Goal: Information Seeking & Learning: Learn about a topic

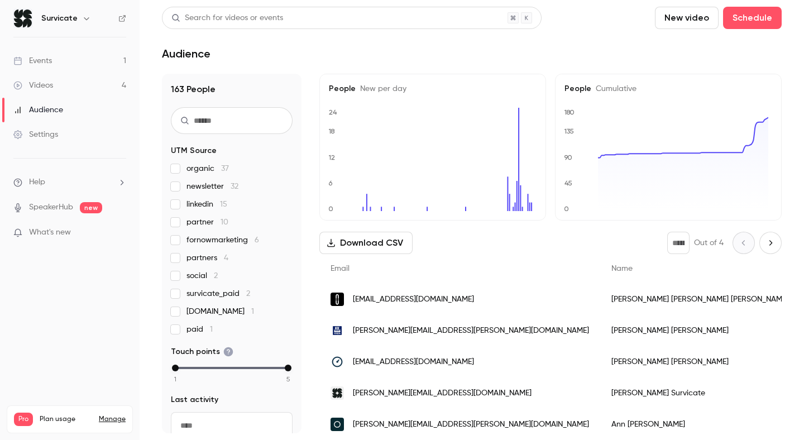
click at [64, 61] on link "Events 1" at bounding box center [70, 61] width 140 height 25
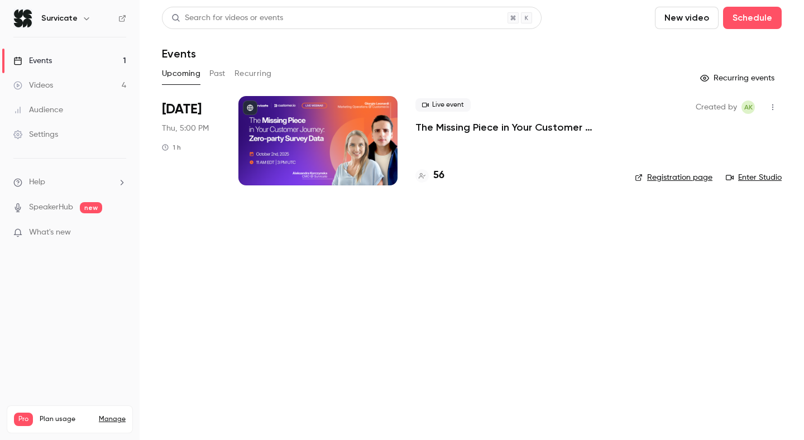
click at [473, 130] on p "The Missing Piece in Your Customer Journey: Zero-party Survey Data" at bounding box center [517, 127] width 202 height 13
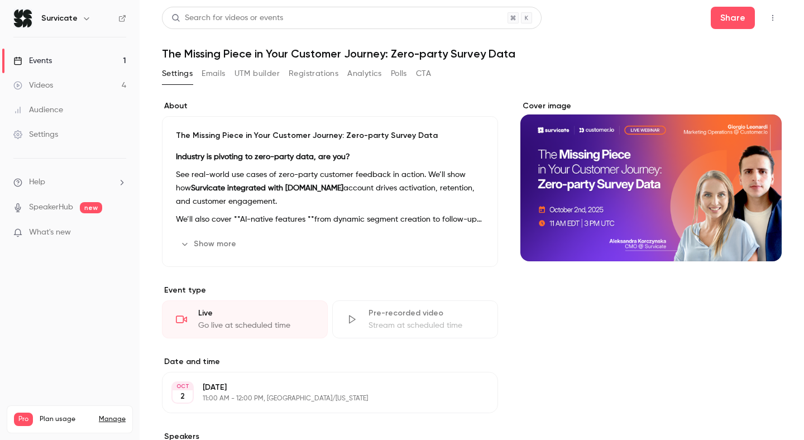
click at [322, 73] on button "Registrations" at bounding box center [314, 74] width 50 height 18
